Goal: Find specific page/section: Locate item on page

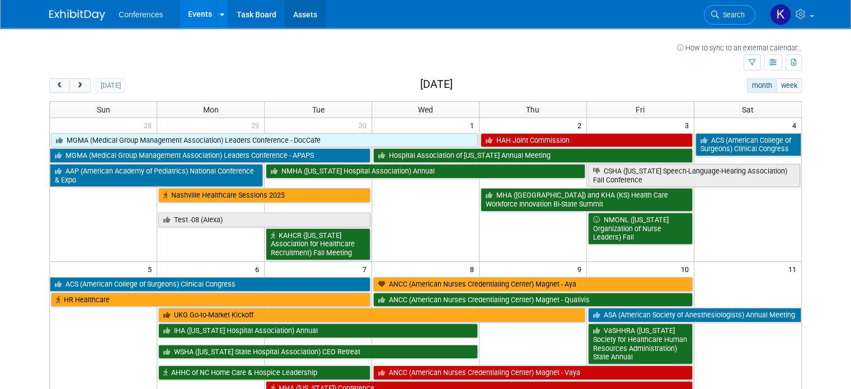
click at [285, 15] on link "Assets" at bounding box center [305, 14] width 41 height 28
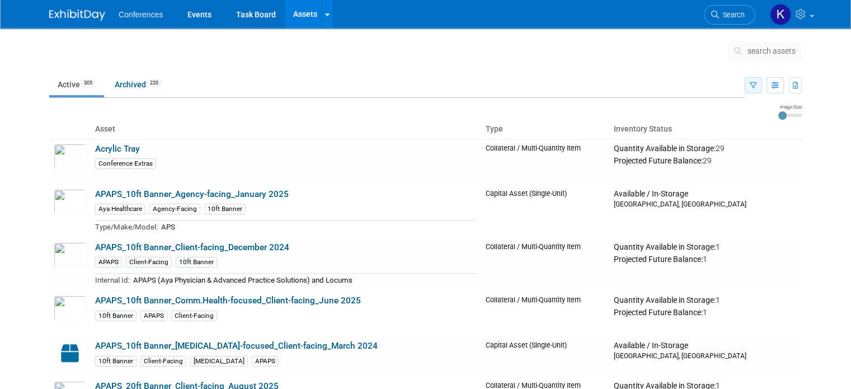
click at [757, 86] on icon "button" at bounding box center [752, 85] width 7 height 7
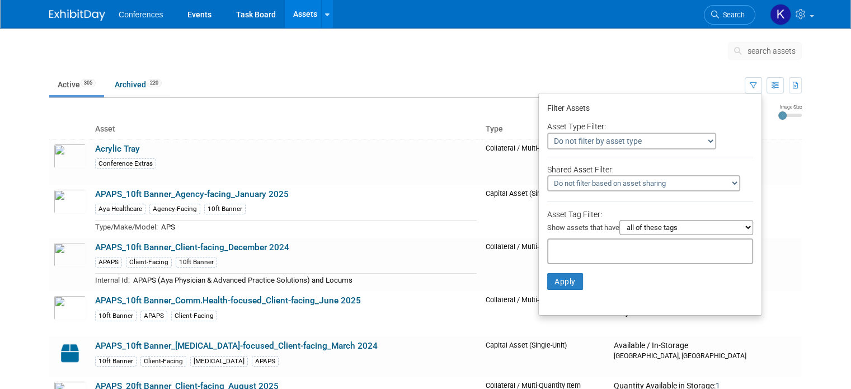
click at [693, 225] on select "all of these tags any one of these tags only and exactly these specific tags" at bounding box center [686, 227] width 134 height 15
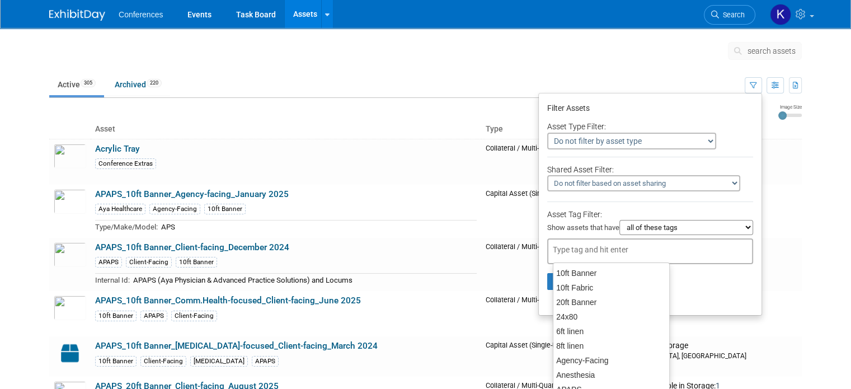
click at [586, 244] on input "text" at bounding box center [596, 249] width 89 height 11
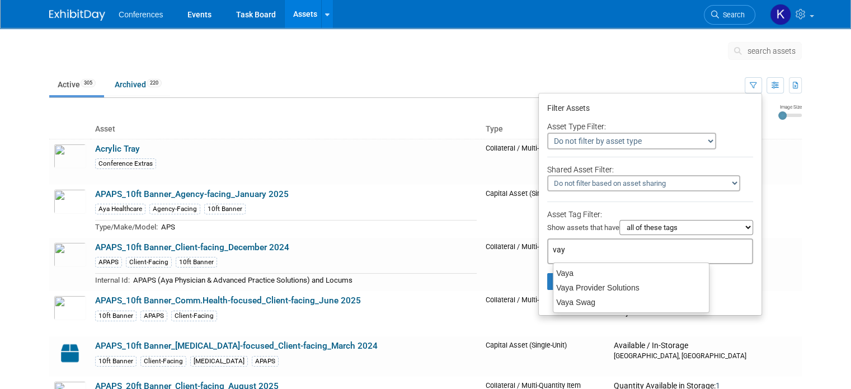
type input "vaya"
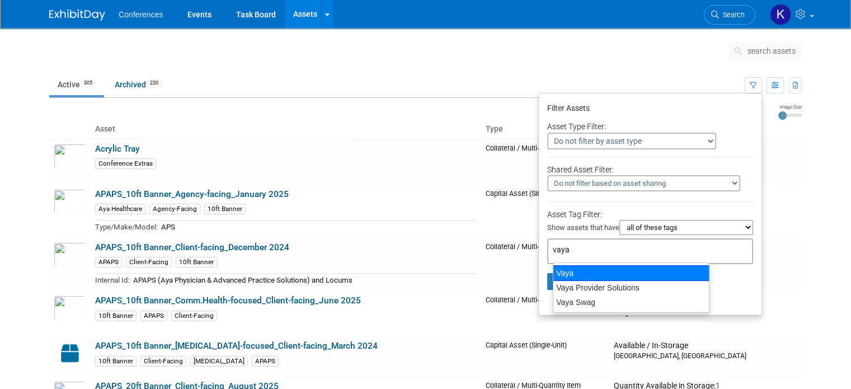
click at [579, 276] on div "Vaya" at bounding box center [630, 273] width 157 height 16
type input "Vaya"
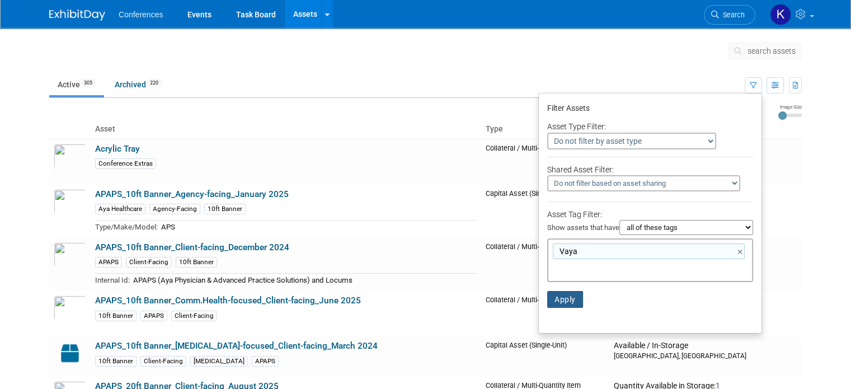
click at [565, 295] on button "Apply" at bounding box center [565, 299] width 36 height 17
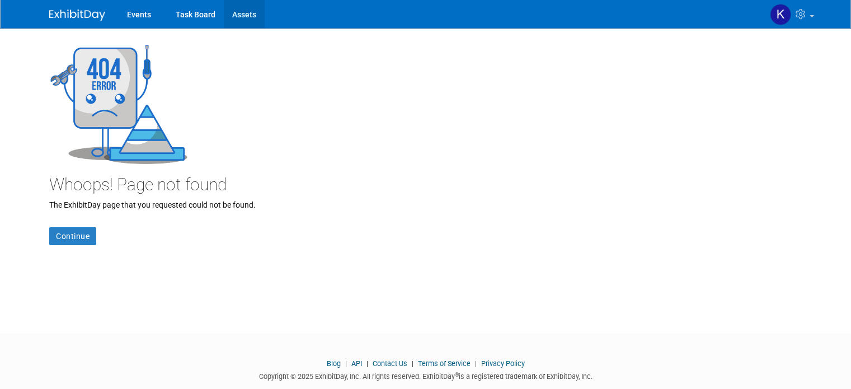
click at [233, 20] on link "Assets" at bounding box center [244, 14] width 41 height 28
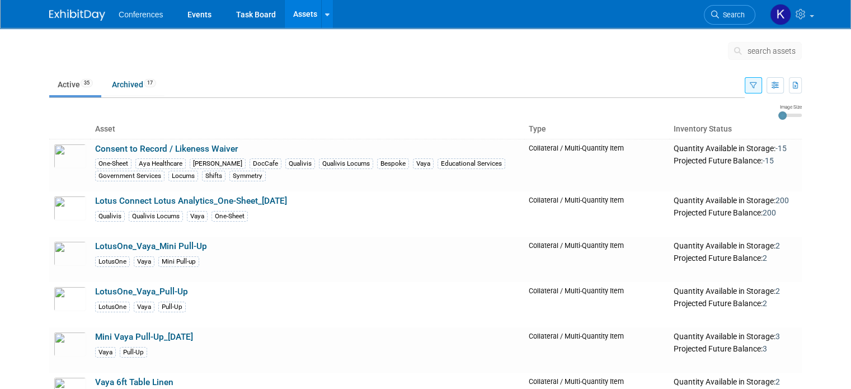
click at [757, 87] on icon "button" at bounding box center [752, 85] width 7 height 7
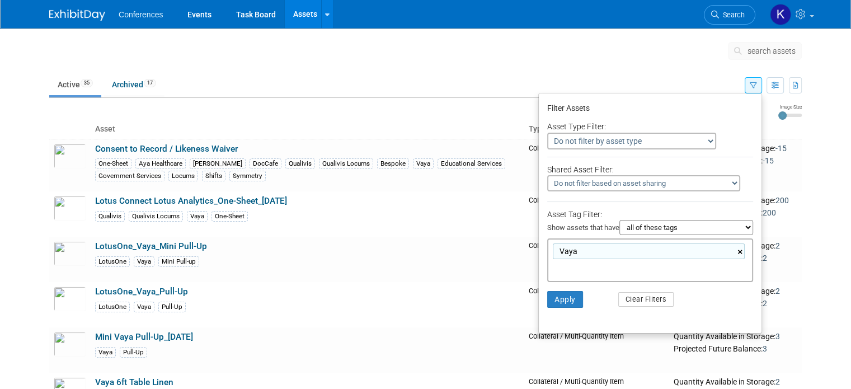
click at [744, 250] on link "×" at bounding box center [740, 251] width 7 height 13
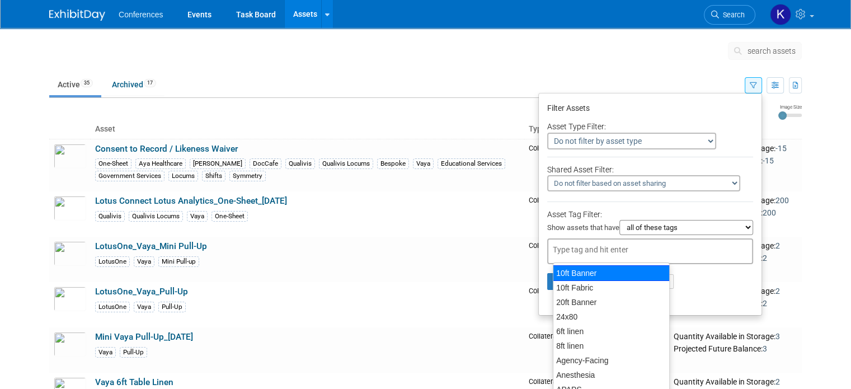
click at [598, 245] on input "text" at bounding box center [630, 249] width 157 height 11
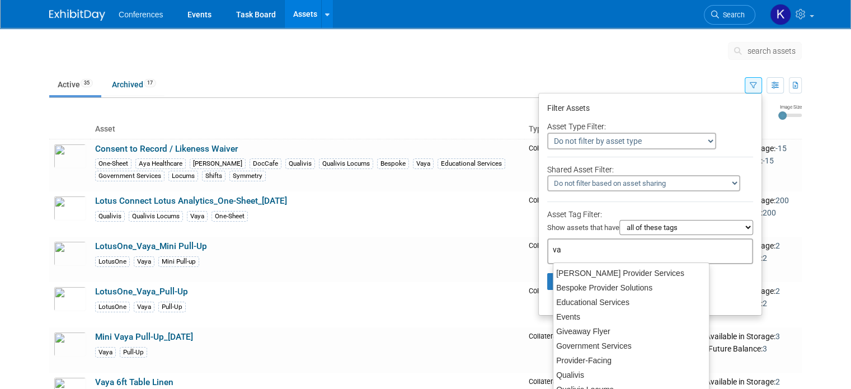
type input "vay"
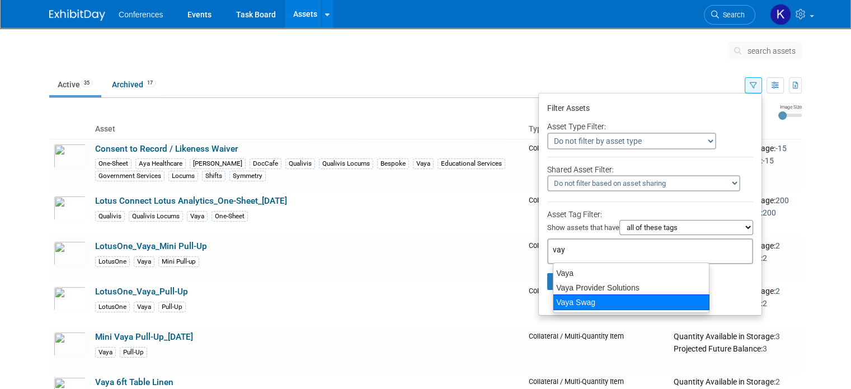
click at [581, 304] on div "Vaya Swag" at bounding box center [630, 302] width 157 height 16
type input "Vaya Swag"
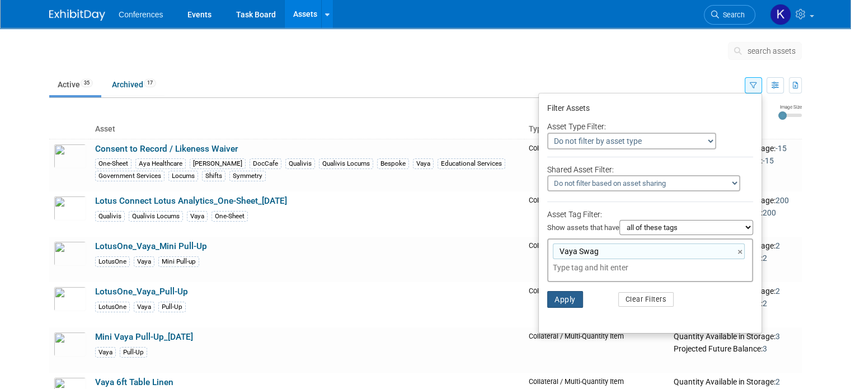
click at [563, 296] on button "Apply" at bounding box center [565, 299] width 36 height 17
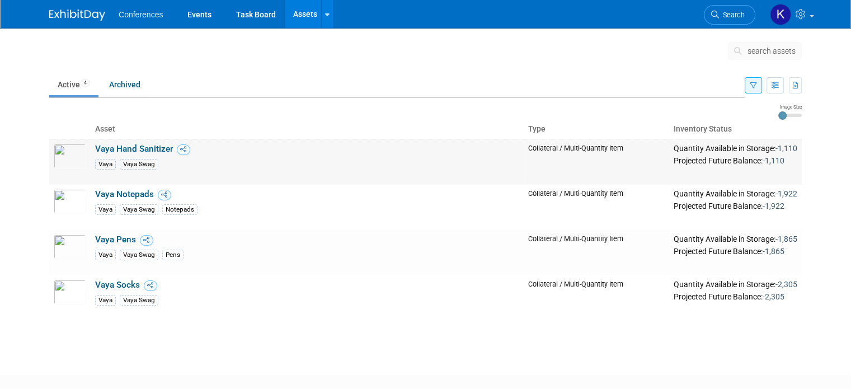
click at [309, 157] on div "Vaya Vaya Swag" at bounding box center [307, 163] width 424 height 12
click at [74, 152] on img at bounding box center [70, 156] width 32 height 25
